Goal: Find specific page/section: Find specific page/section

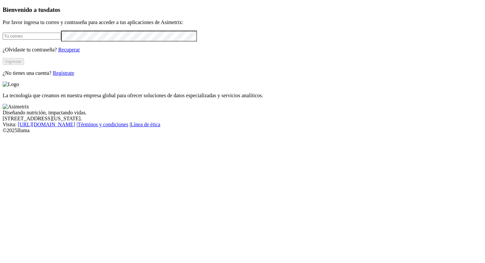
type input "[PERSON_NAME][EMAIL_ADDRESS][PERSON_NAME][DOMAIN_NAME]"
click at [24, 65] on button "Ingresar" at bounding box center [13, 61] width 21 height 7
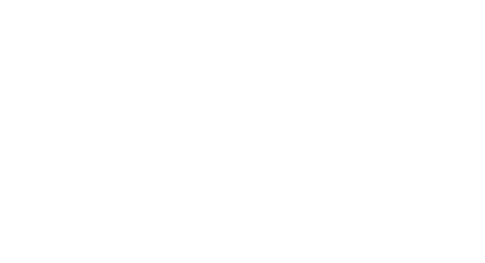
click at [5, 10] on icon at bounding box center [13, 135] width 20 height 264
